Goal: Information Seeking & Learning: Learn about a topic

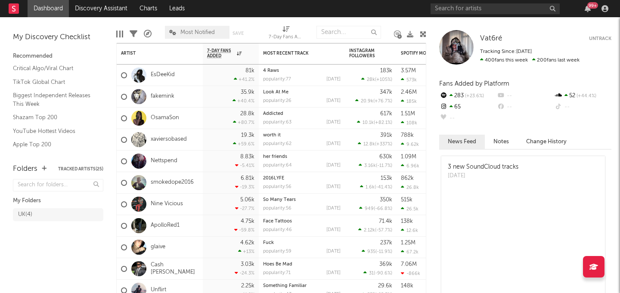
click at [590, 14] on div "99 +" at bounding box center [521, 8] width 181 height 17
click at [590, 13] on div "99 +" at bounding box center [521, 8] width 181 height 17
click at [587, 7] on icon "button" at bounding box center [588, 8] width 6 height 7
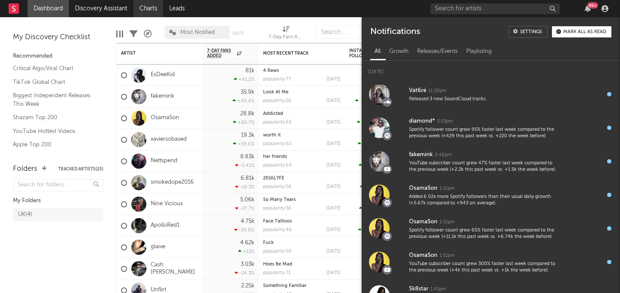
click at [156, 11] on link "Charts" at bounding box center [148, 8] width 30 height 17
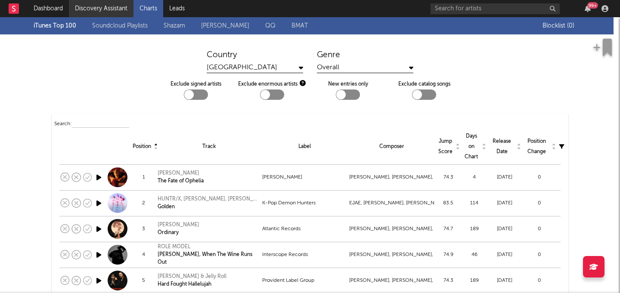
click at [122, 6] on link "Discovery Assistant" at bounding box center [101, 8] width 65 height 17
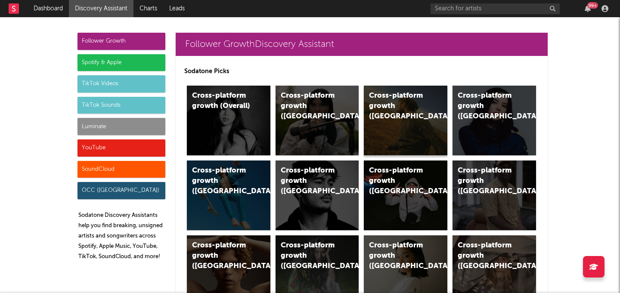
click at [415, 121] on div "Cross-platform growth ([GEOGRAPHIC_DATA])" at bounding box center [406, 121] width 84 height 70
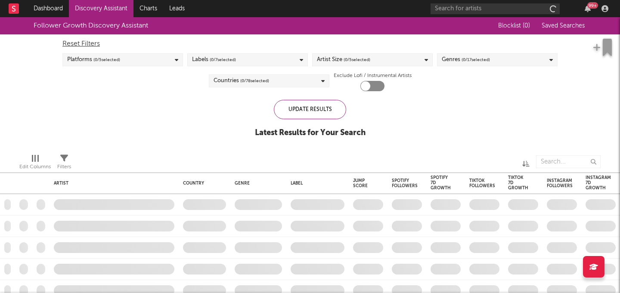
checkbox input "true"
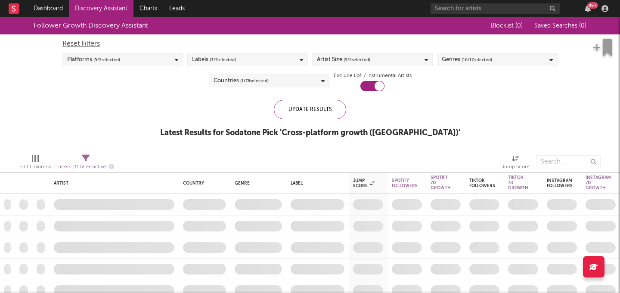
click at [506, 63] on div "Genres ( 16 / 17 selected)" at bounding box center [497, 59] width 121 height 13
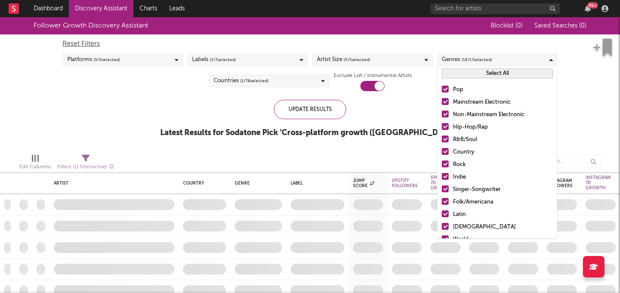
click at [478, 75] on button "Select All" at bounding box center [497, 73] width 111 height 10
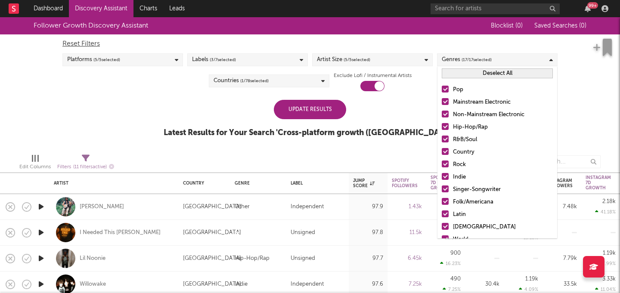
click at [478, 75] on button "Deselect All" at bounding box center [497, 73] width 111 height 10
click at [478, 75] on button "Select All" at bounding box center [497, 73] width 111 height 10
click at [478, 75] on button "Deselect All" at bounding box center [497, 73] width 111 height 10
click at [446, 125] on div at bounding box center [445, 126] width 7 height 7
click at [442, 125] on input "Hip-Hop/Rap" at bounding box center [442, 127] width 0 height 10
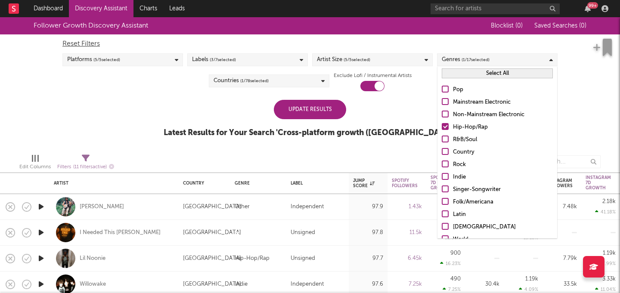
click at [336, 112] on div "Update Results" at bounding box center [310, 109] width 72 height 19
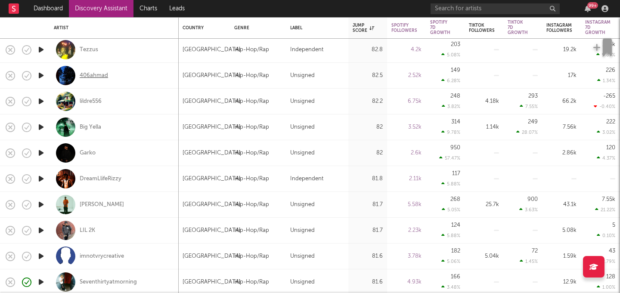
click at [87, 72] on div "406ahmad" at bounding box center [94, 76] width 28 height 8
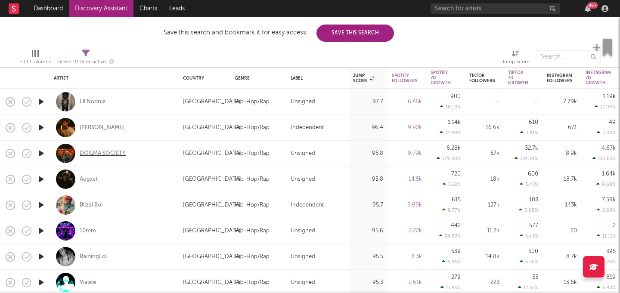
click at [103, 154] on div "DOGMA SOCIETY" at bounding box center [103, 154] width 46 height 8
click at [95, 105] on div "Lil Noonie" at bounding box center [93, 102] width 26 height 8
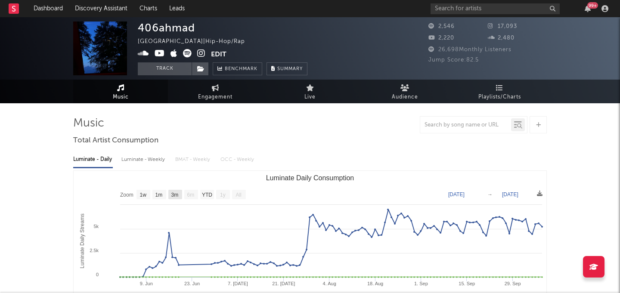
click at [181, 195] on rect "Luminate Daily Consumption" at bounding box center [175, 194] width 14 height 9
select select "3m"
type input "2025-07-08"
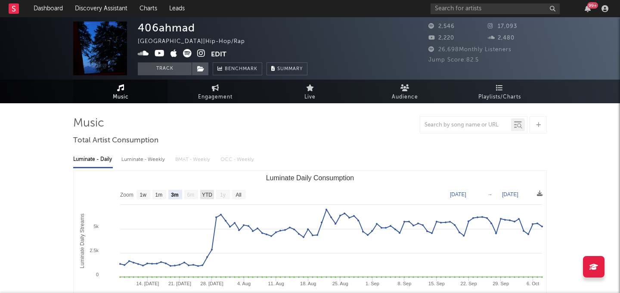
click at [209, 195] on text "YTD" at bounding box center [207, 195] width 10 height 6
select select "YTD"
type input "2025-06-01"
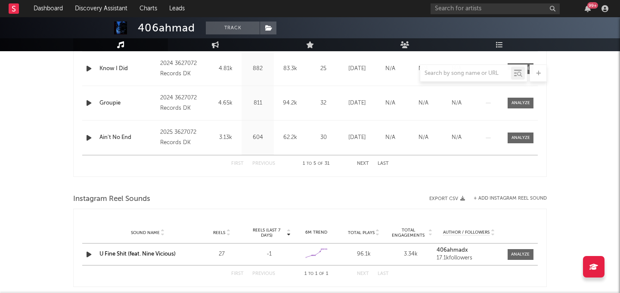
scroll to position [621, 0]
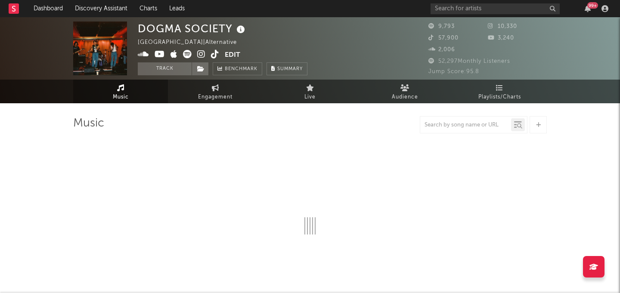
select select "6m"
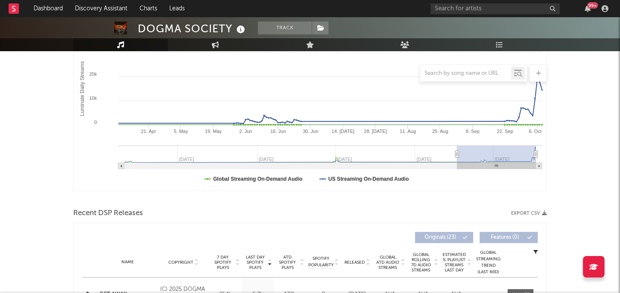
scroll to position [161, 0]
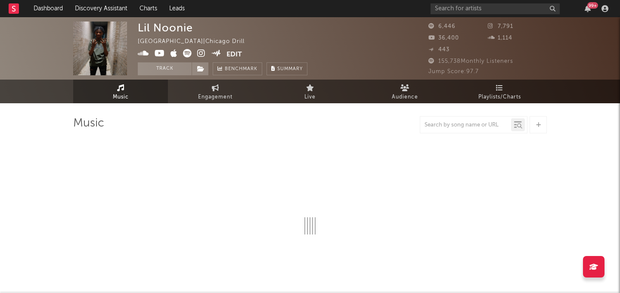
select select "1w"
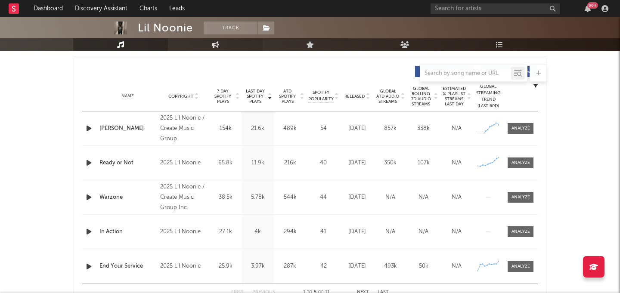
scroll to position [323, 0]
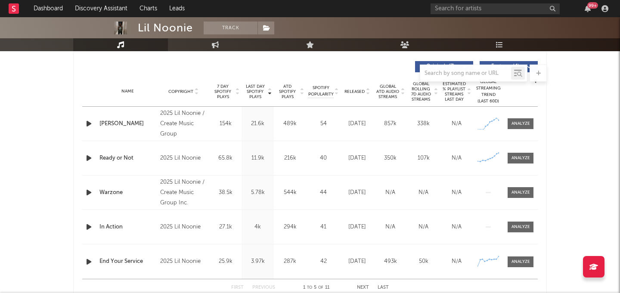
drag, startPoint x: 158, startPoint y: 191, endPoint x: 193, endPoint y: 204, distance: 37.7
click at [193, 205] on div "Copyright 2025 Lil Noonie / Create Music Group Inc." at bounding box center [183, 192] width 51 height 31
drag, startPoint x: 184, startPoint y: 202, endPoint x: 160, endPoint y: 195, distance: 25.1
click at [160, 195] on div "2025 Lil Noonie / Create Music Group Inc." at bounding box center [183, 192] width 47 height 31
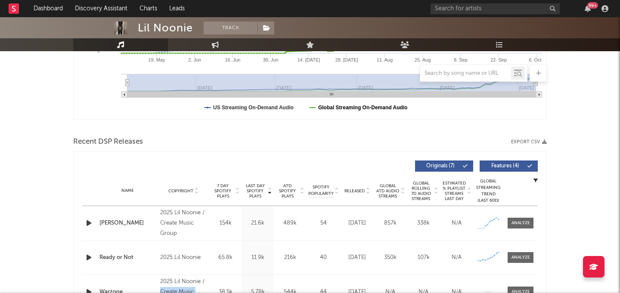
scroll to position [203, 0]
